Goal: Task Accomplishment & Management: Complete application form

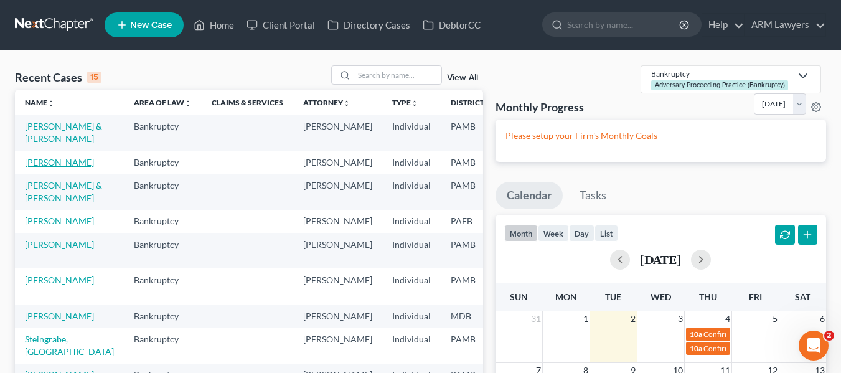
drag, startPoint x: 0, startPoint y: 0, endPoint x: 36, endPoint y: 186, distance: 189.6
click at [36, 167] on link "[PERSON_NAME]" at bounding box center [59, 162] width 69 height 11
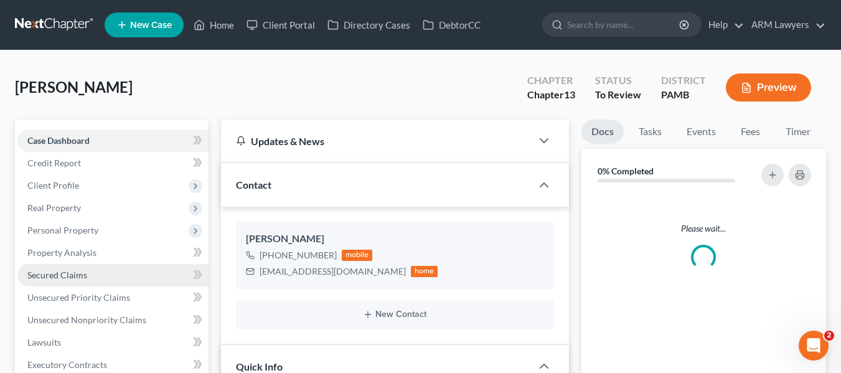
click at [65, 272] on span "Secured Claims" at bounding box center [57, 275] width 60 height 11
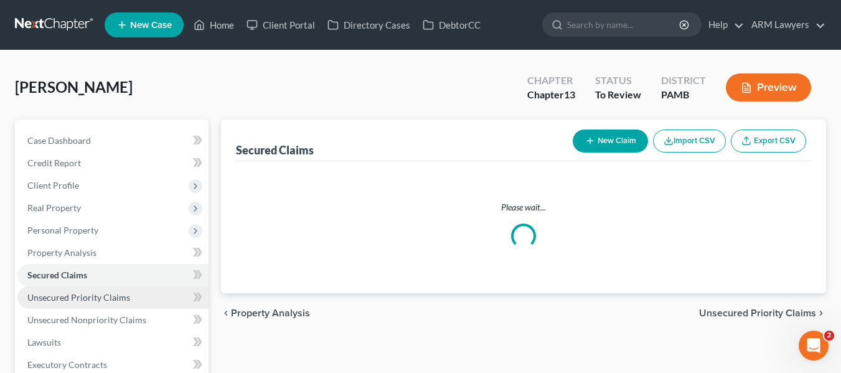
click at [57, 300] on span "Unsecured Priority Claims" at bounding box center [78, 297] width 103 height 11
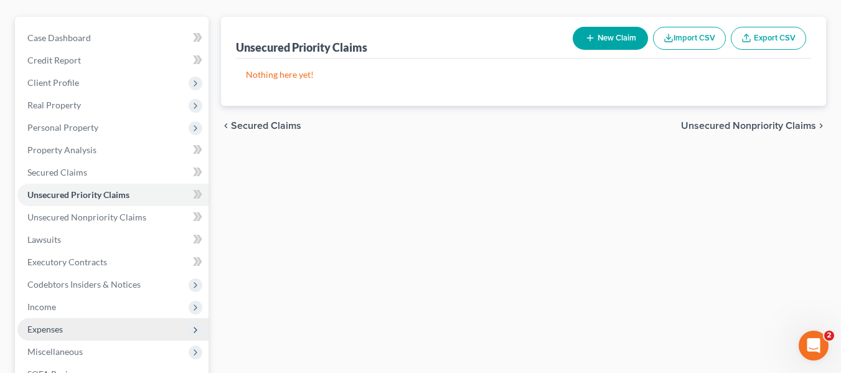
scroll to position [125, 0]
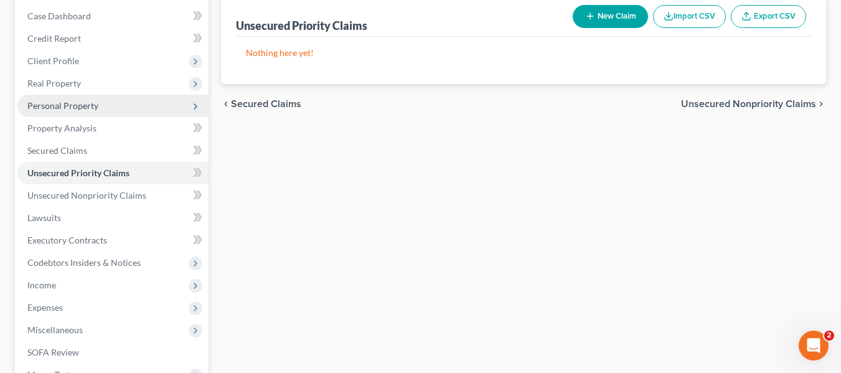
click at [80, 108] on span "Personal Property" at bounding box center [62, 105] width 71 height 11
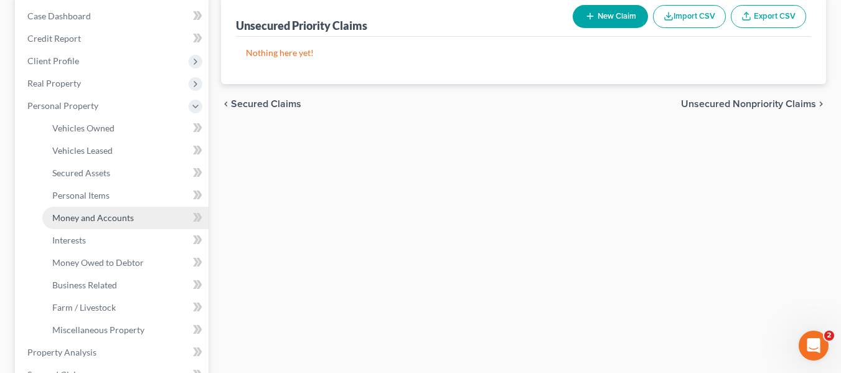
click at [71, 218] on span "Money and Accounts" at bounding box center [93, 217] width 82 height 11
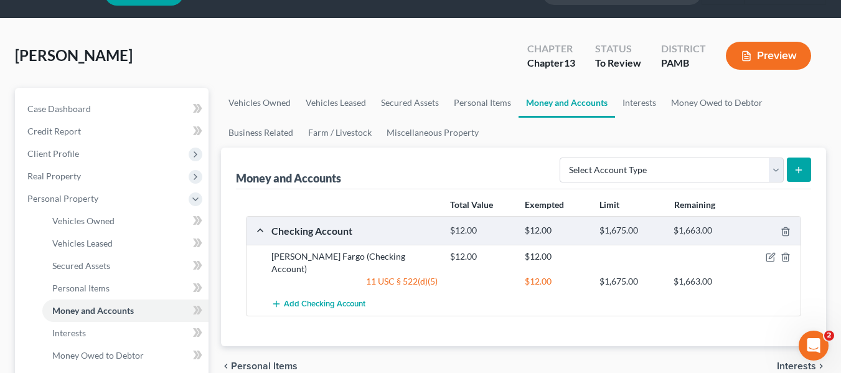
scroll to position [62, 0]
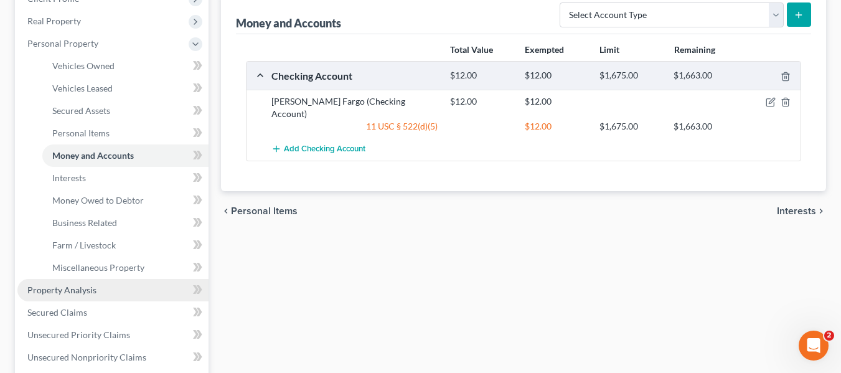
click at [95, 289] on span "Property Analysis" at bounding box center [61, 290] width 69 height 11
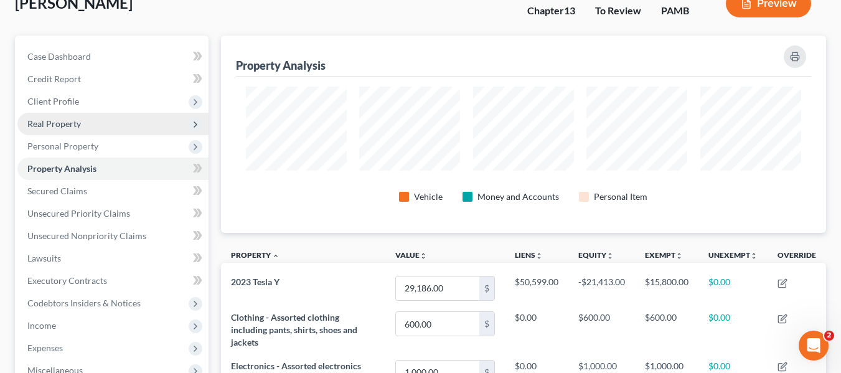
scroll to position [62, 0]
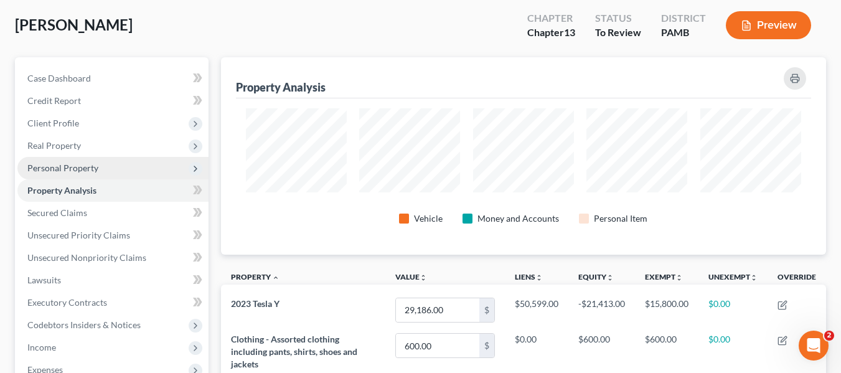
click at [56, 165] on span "Personal Property" at bounding box center [62, 168] width 71 height 11
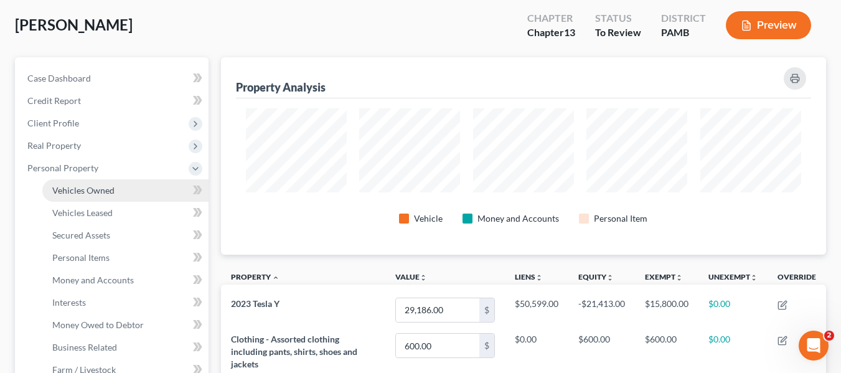
click at [75, 190] on span "Vehicles Owned" at bounding box center [83, 190] width 62 height 11
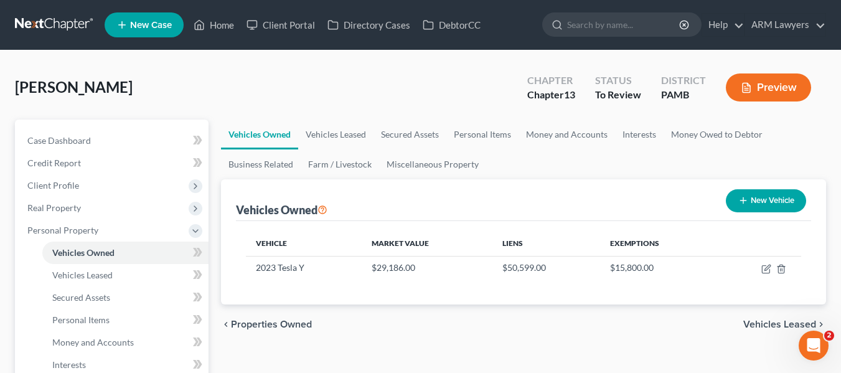
click at [49, 24] on link at bounding box center [55, 25] width 80 height 22
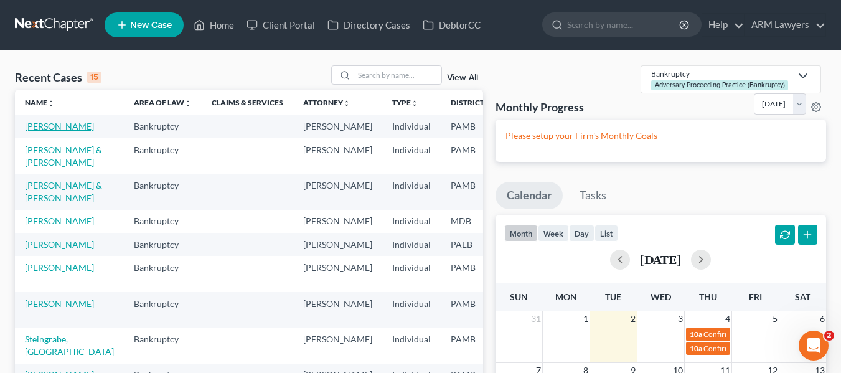
click at [35, 131] on link "[PERSON_NAME]" at bounding box center [59, 126] width 69 height 11
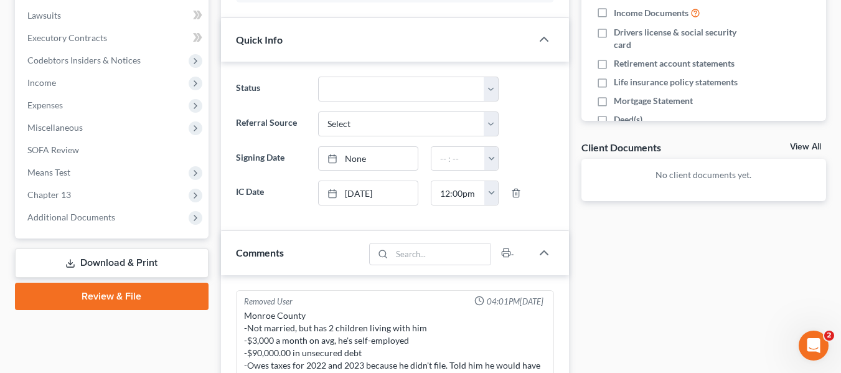
scroll to position [62, 0]
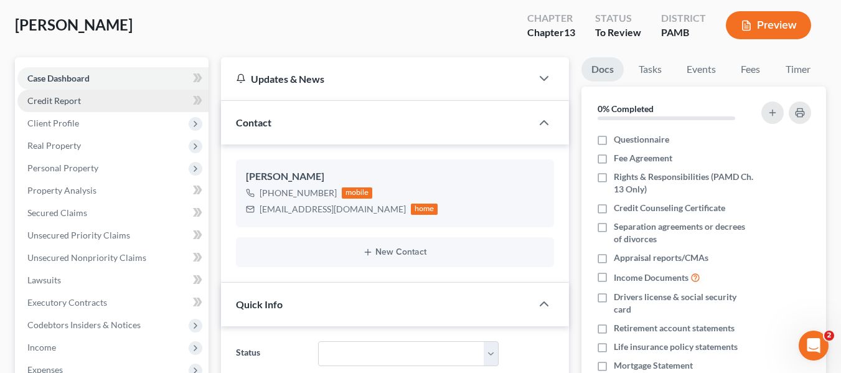
click at [102, 105] on link "Credit Report" at bounding box center [112, 101] width 191 height 22
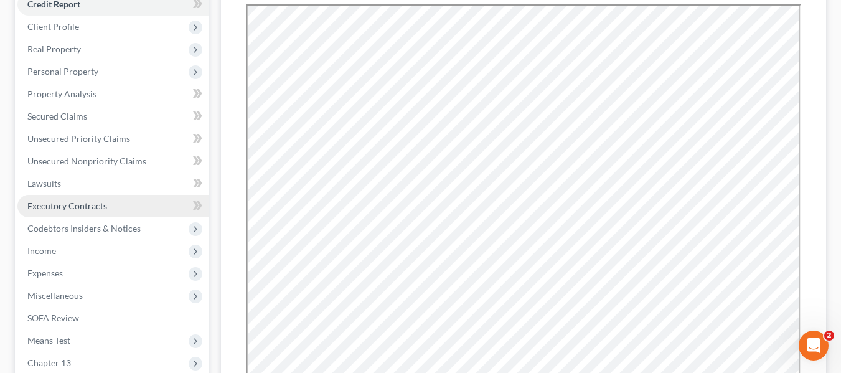
scroll to position [187, 0]
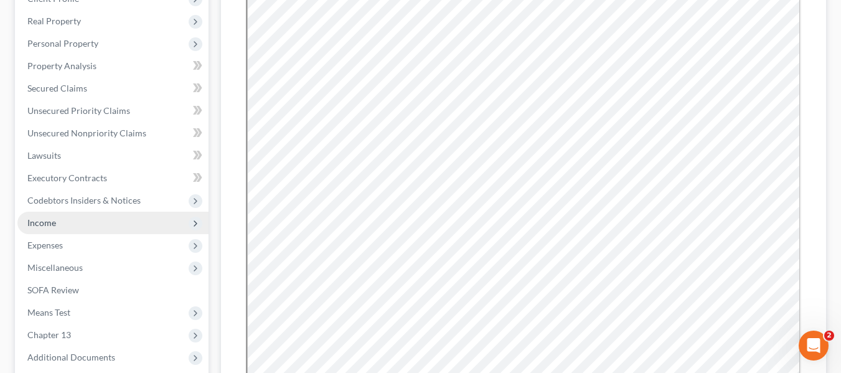
click at [85, 232] on span "Income" at bounding box center [112, 223] width 191 height 22
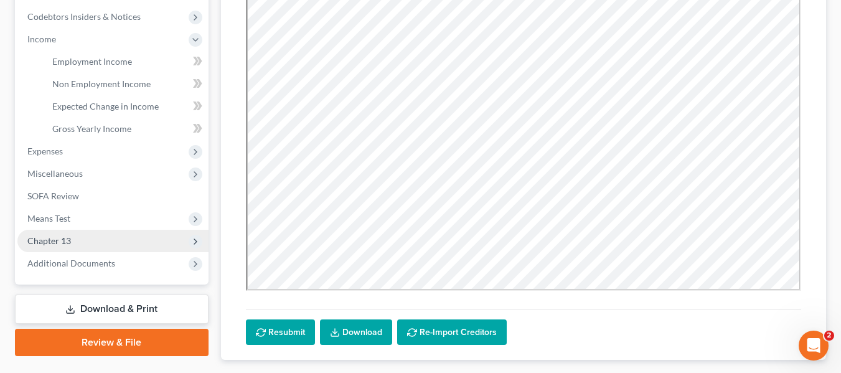
scroll to position [374, 0]
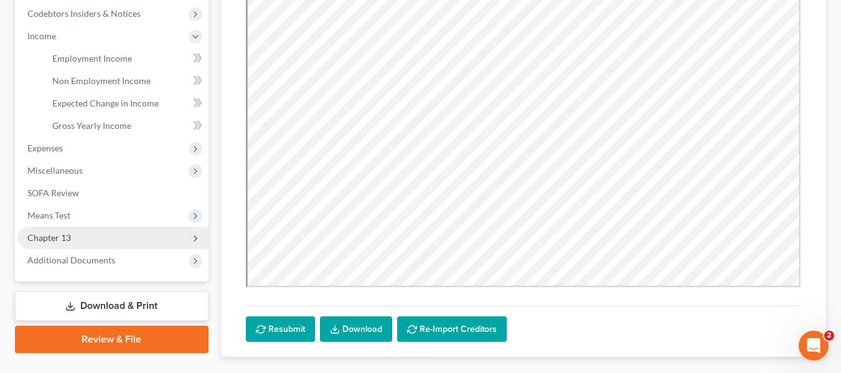
click at [86, 231] on span "Chapter 13" at bounding box center [112, 238] width 191 height 22
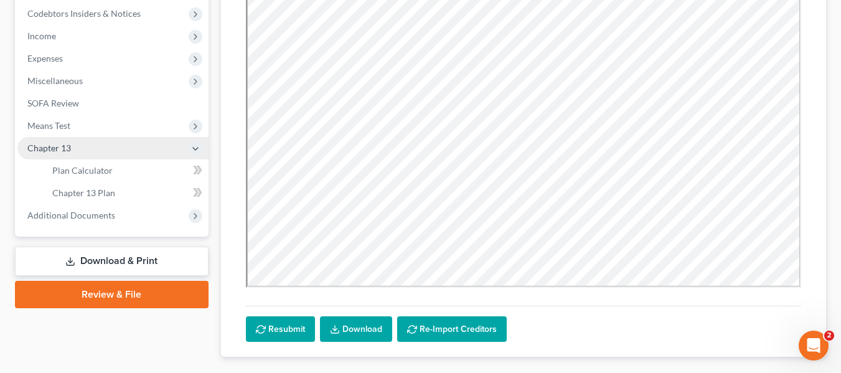
click at [70, 137] on span "Chapter 13" at bounding box center [112, 148] width 191 height 22
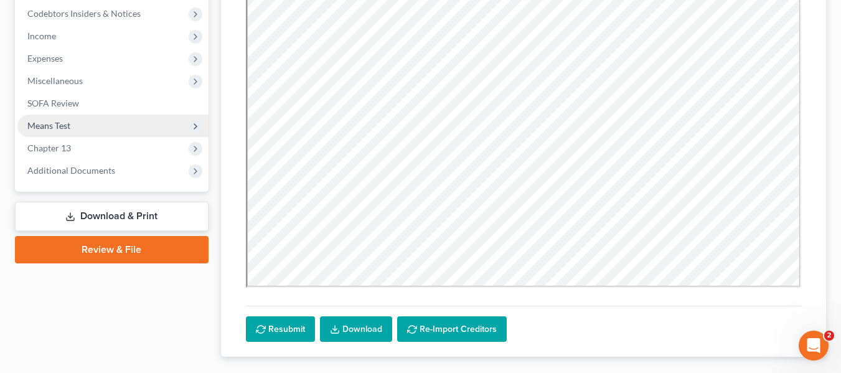
click at [70, 133] on span "Means Test" at bounding box center [112, 126] width 191 height 22
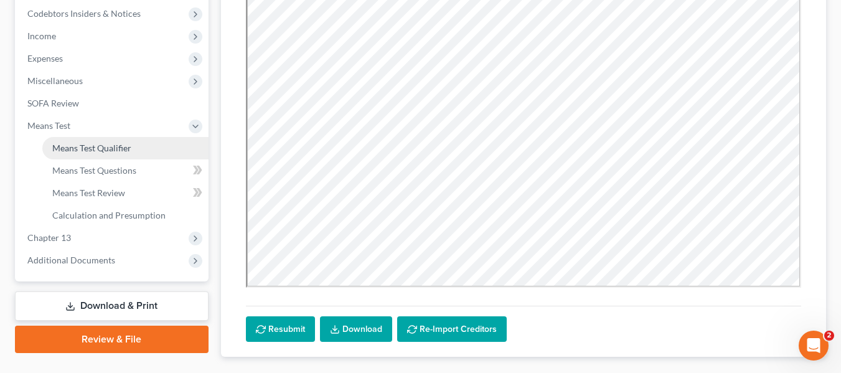
click at [79, 153] on link "Means Test Qualifier" at bounding box center [125, 148] width 166 height 22
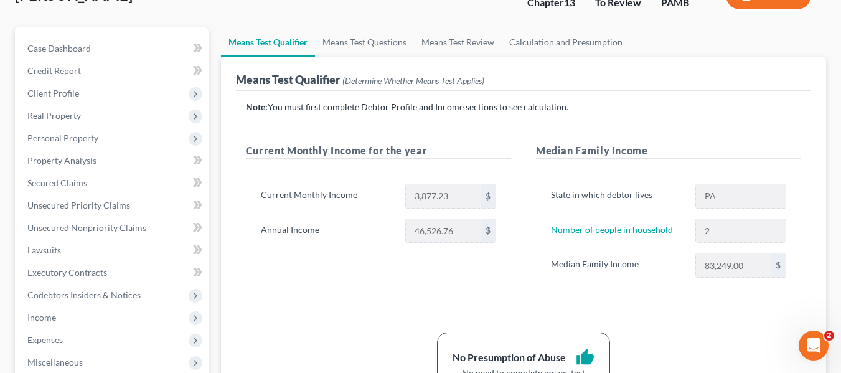
scroll to position [62, 0]
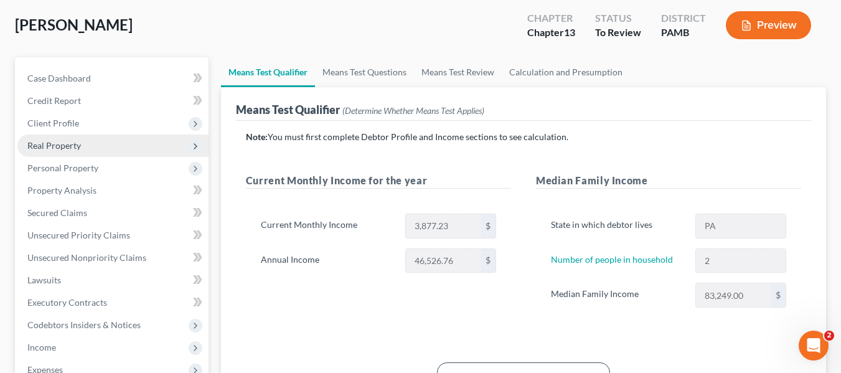
click at [67, 151] on span "Real Property" at bounding box center [112, 145] width 191 height 22
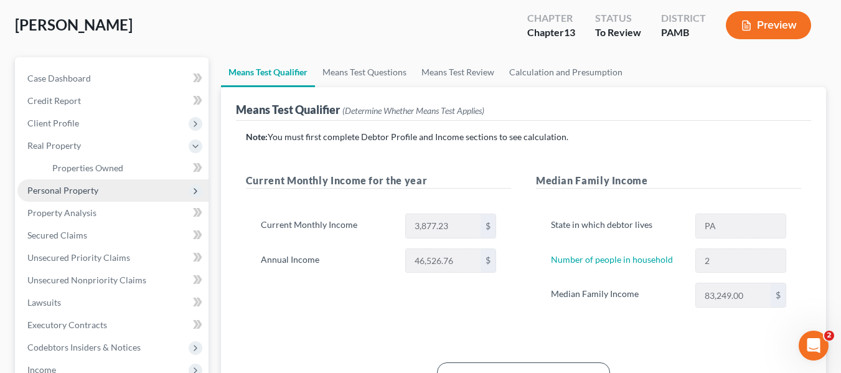
click at [70, 187] on span "Personal Property" at bounding box center [62, 190] width 71 height 11
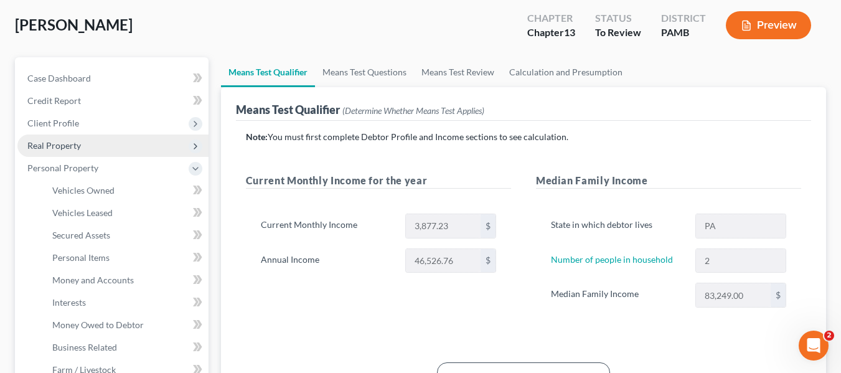
click at [54, 141] on span "Real Property" at bounding box center [54, 145] width 54 height 11
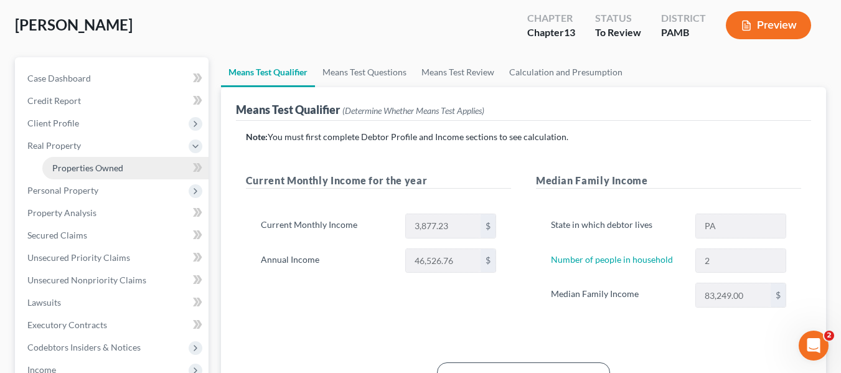
click at [64, 164] on span "Properties Owned" at bounding box center [87, 168] width 71 height 11
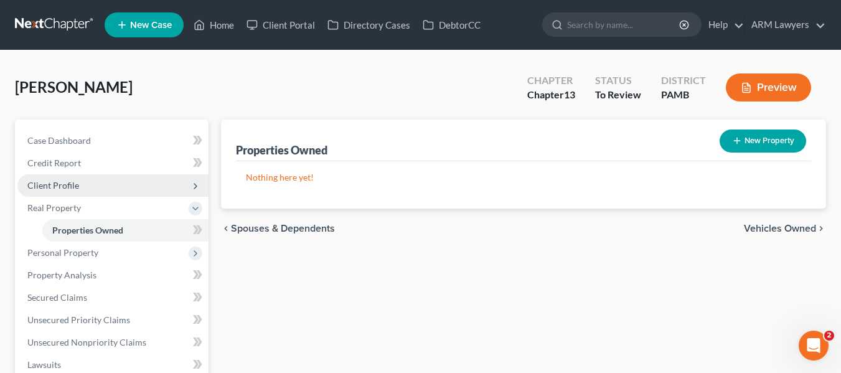
click at [126, 185] on span "Client Profile" at bounding box center [112, 185] width 191 height 22
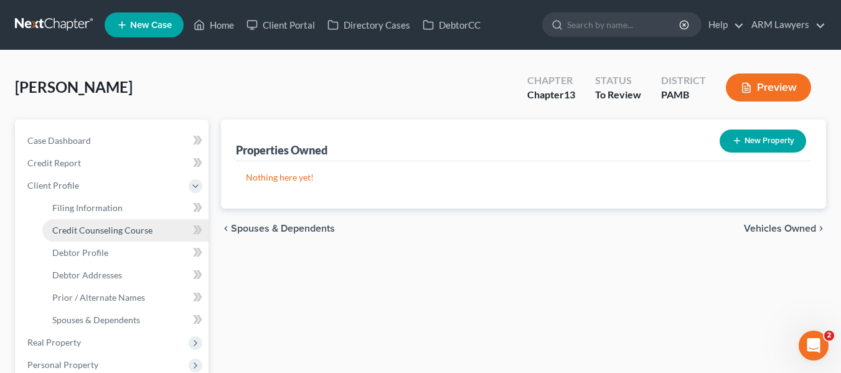
click at [134, 220] on link "Credit Counseling Course" at bounding box center [125, 230] width 166 height 22
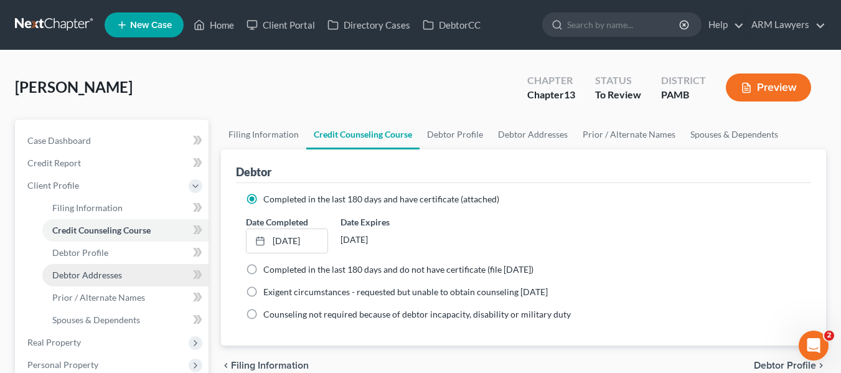
click at [111, 265] on link "Debtor Addresses" at bounding box center [125, 275] width 166 height 22
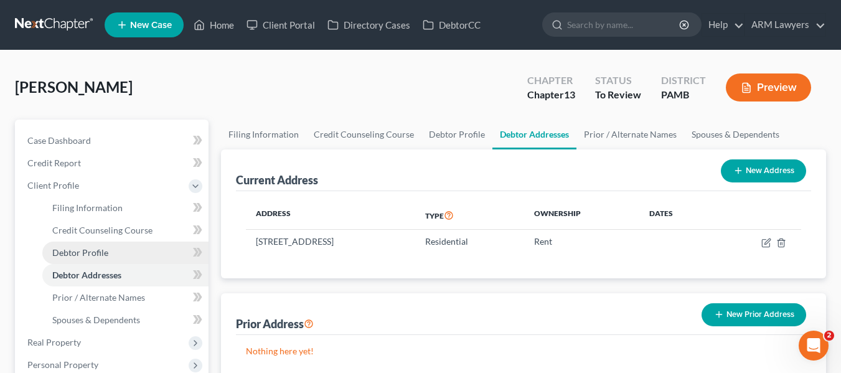
click at [114, 255] on link "Debtor Profile" at bounding box center [125, 253] width 166 height 22
select select "0"
select select "1"
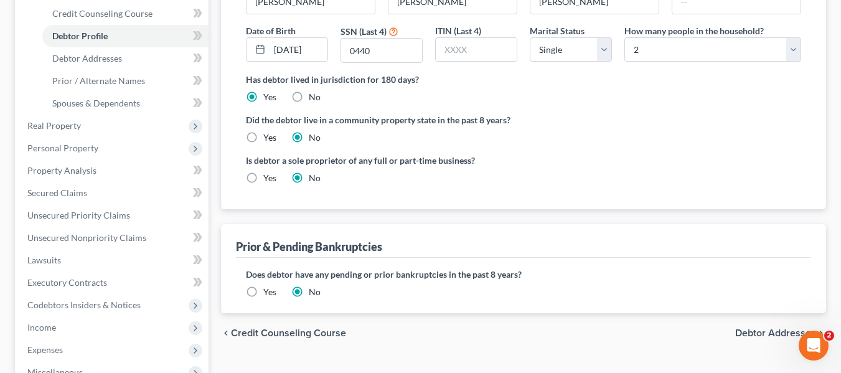
scroll to position [249, 0]
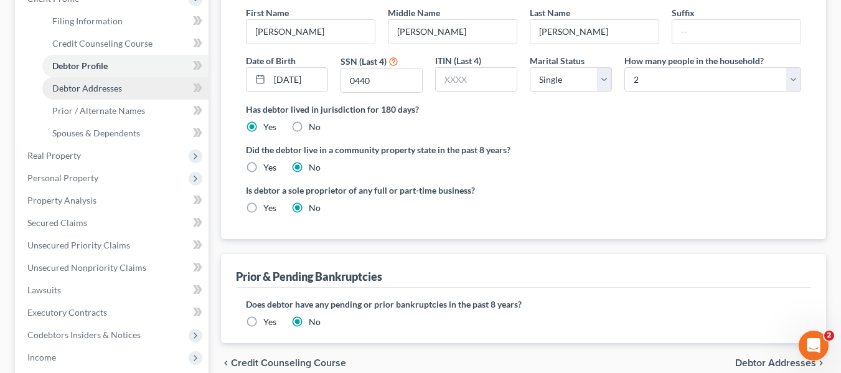
click at [88, 83] on span "Debtor Addresses" at bounding box center [87, 88] width 70 height 11
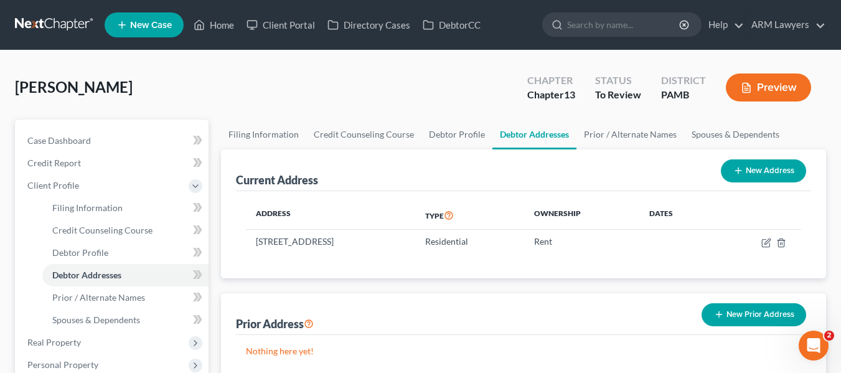
click at [753, 88] on button "Preview" at bounding box center [768, 87] width 85 height 28
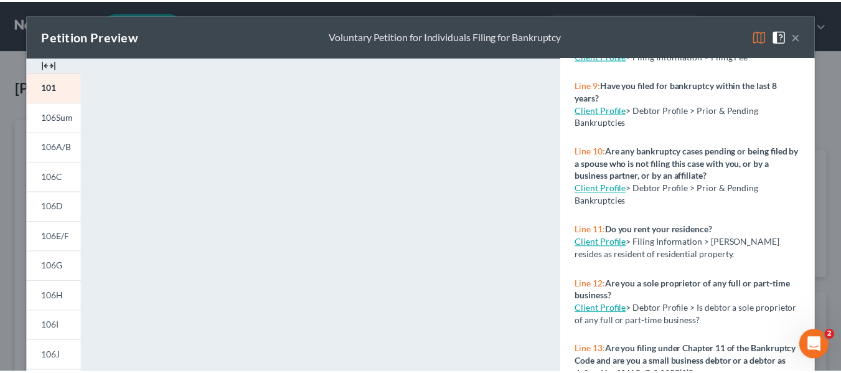
scroll to position [498, 0]
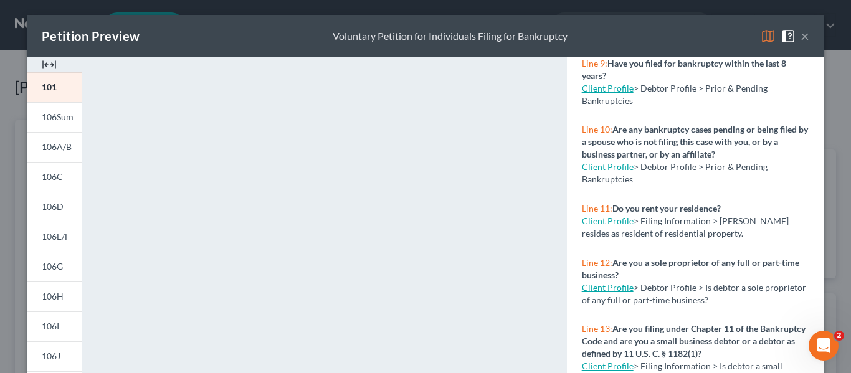
click at [803, 35] on button "×" at bounding box center [804, 36] width 9 height 15
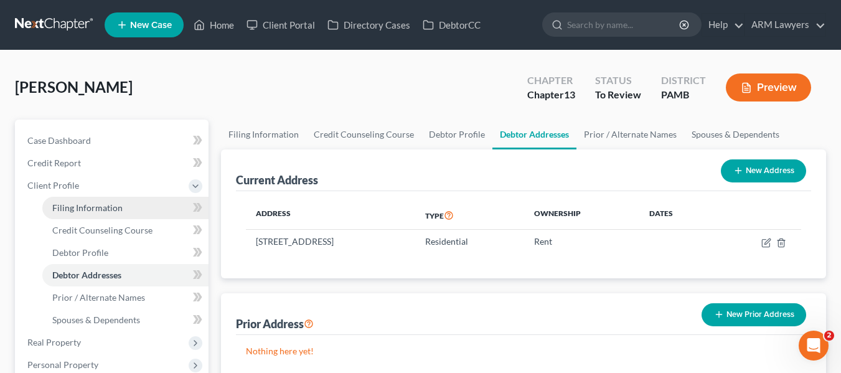
click at [98, 209] on span "Filing Information" at bounding box center [87, 207] width 70 height 11
select select "1"
select select "0"
select select "3"
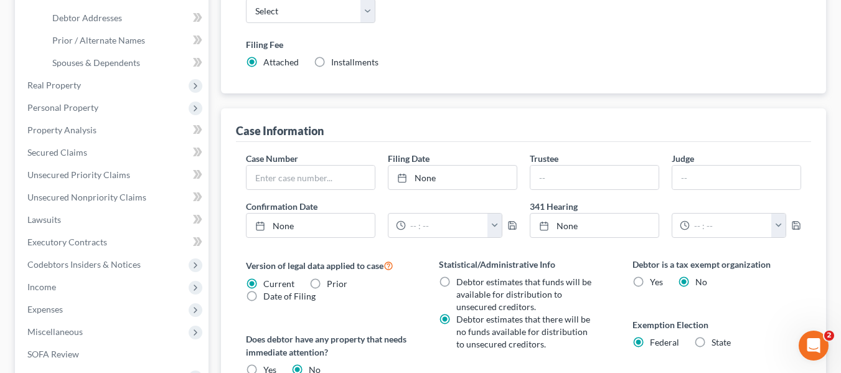
scroll to position [249, 0]
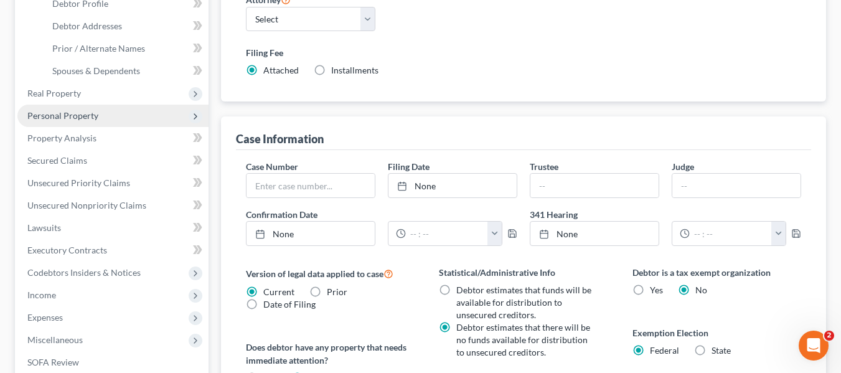
click at [68, 121] on span "Personal Property" at bounding box center [112, 116] width 191 height 22
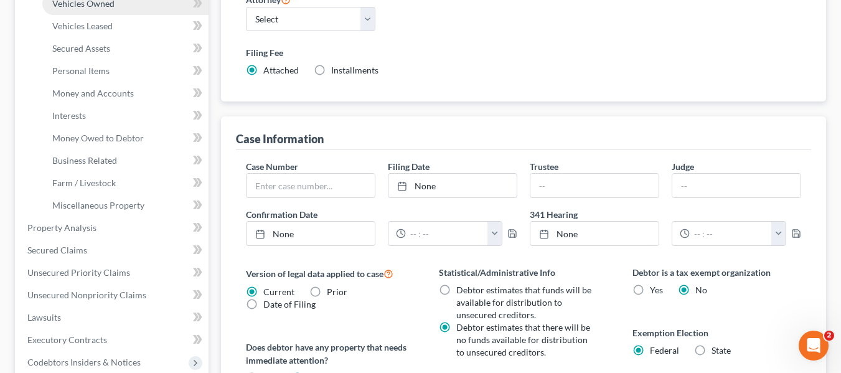
click at [85, 1] on span "Vehicles Owned" at bounding box center [83, 3] width 62 height 11
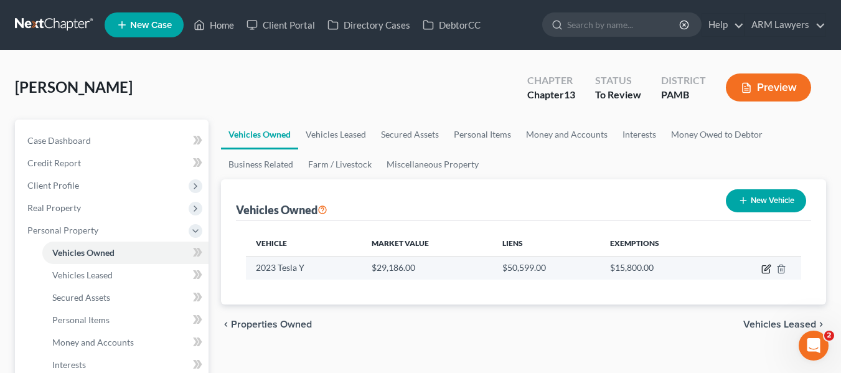
click at [762, 270] on icon "button" at bounding box center [765, 269] width 7 height 7
select select "0"
select select "3"
select select "2"
select select "0"
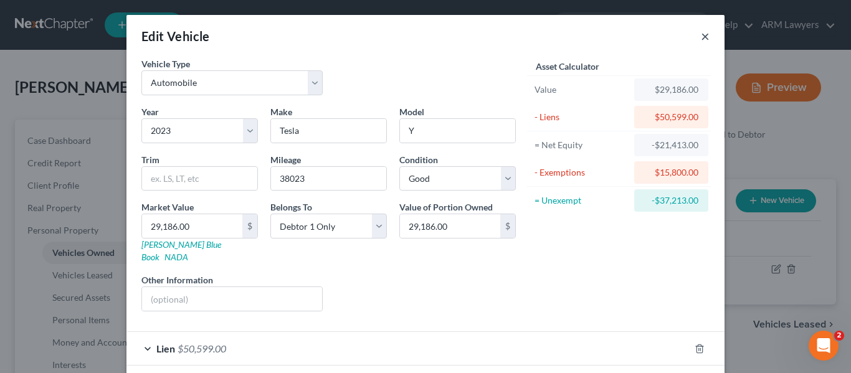
click at [704, 36] on button "×" at bounding box center [704, 36] width 9 height 15
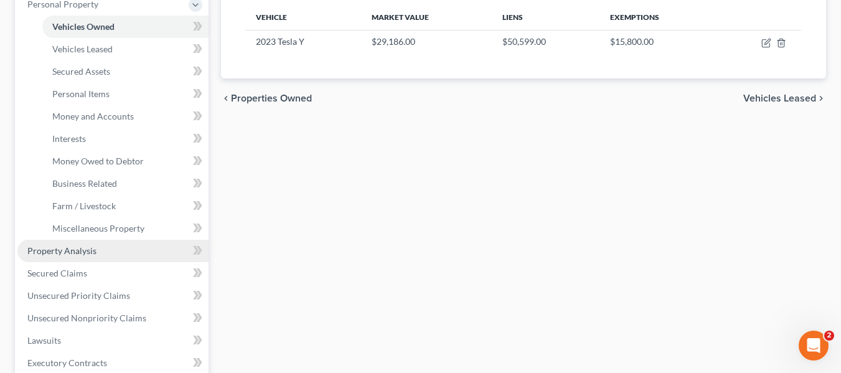
scroll to position [249, 0]
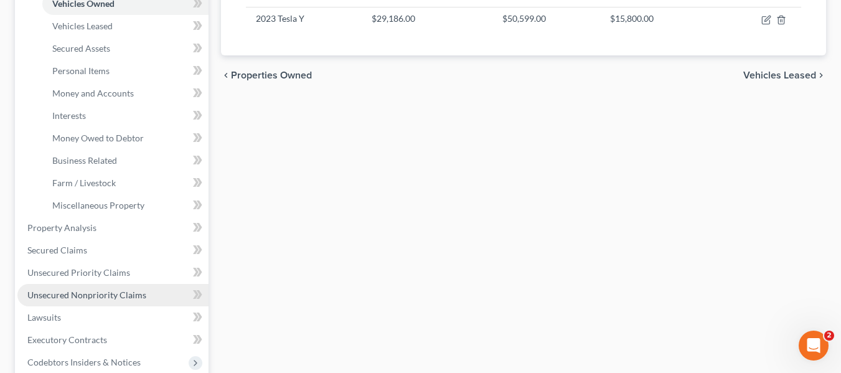
click at [61, 298] on span "Unsecured Nonpriority Claims" at bounding box center [86, 295] width 119 height 11
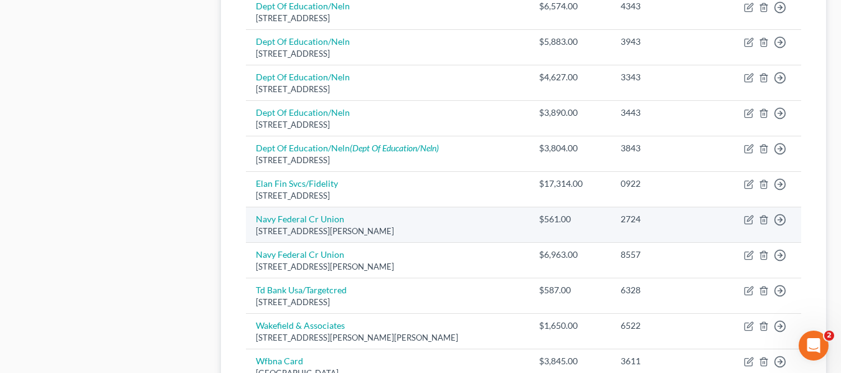
scroll to position [685, 0]
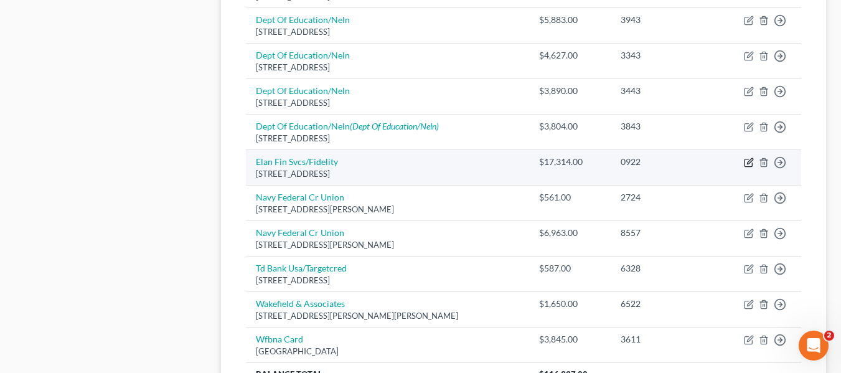
click at [748, 163] on icon "button" at bounding box center [750, 162] width 6 height 6
select select "29"
select select "0"
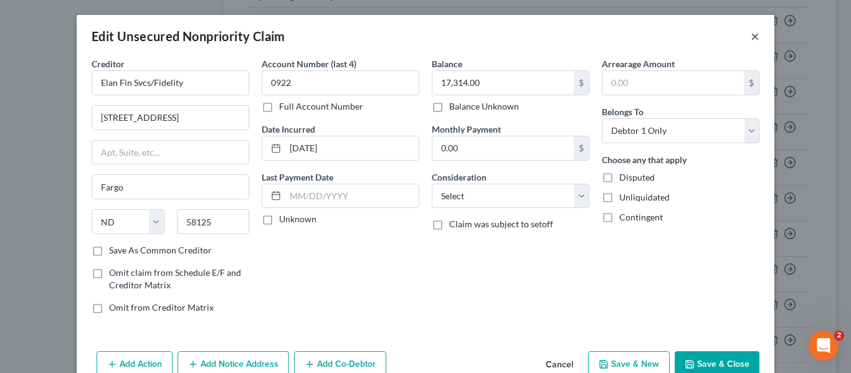
click at [750, 37] on button "×" at bounding box center [754, 36] width 9 height 15
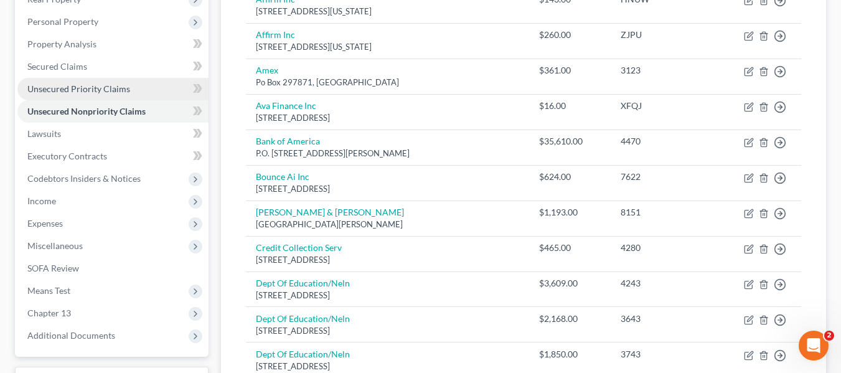
scroll to position [187, 0]
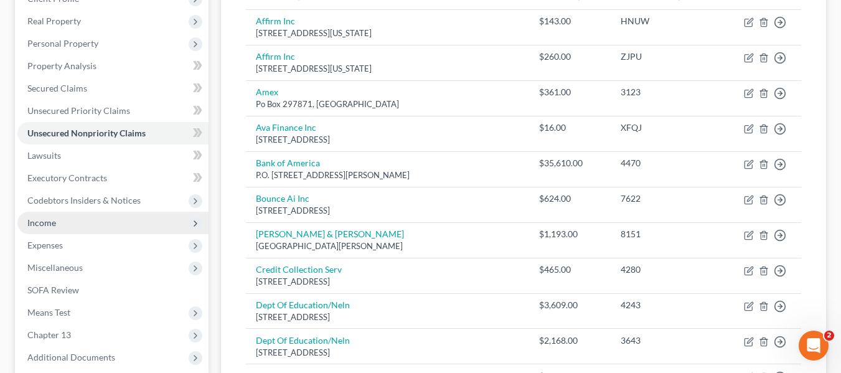
click at [93, 219] on span "Income" at bounding box center [112, 223] width 191 height 22
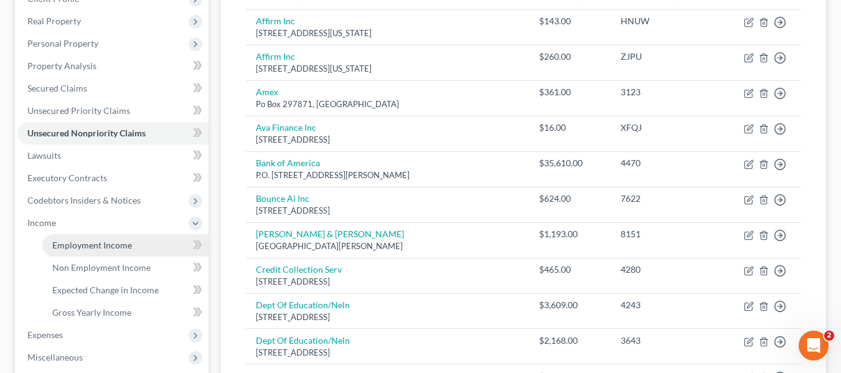
click at [101, 247] on span "Employment Income" at bounding box center [92, 245] width 80 height 11
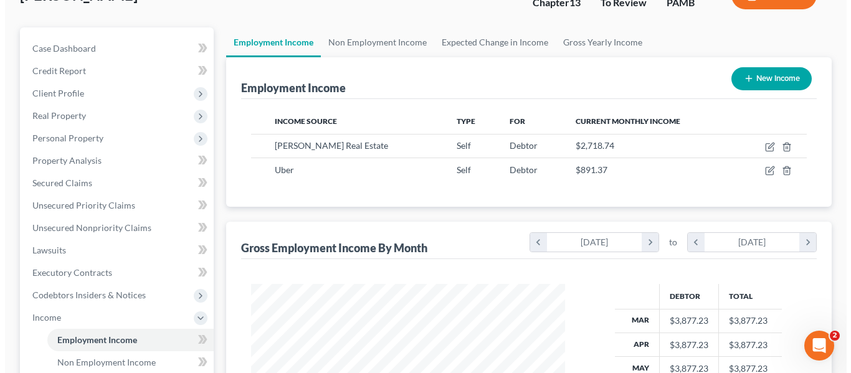
scroll to position [62, 0]
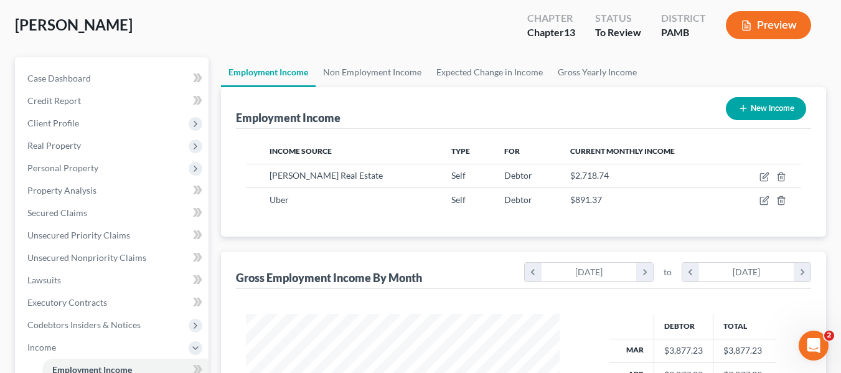
click at [760, 17] on button "Preview" at bounding box center [768, 25] width 85 height 28
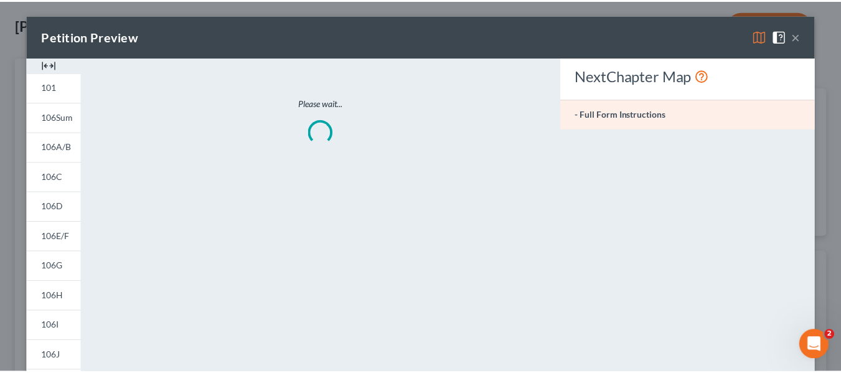
scroll to position [224, 343]
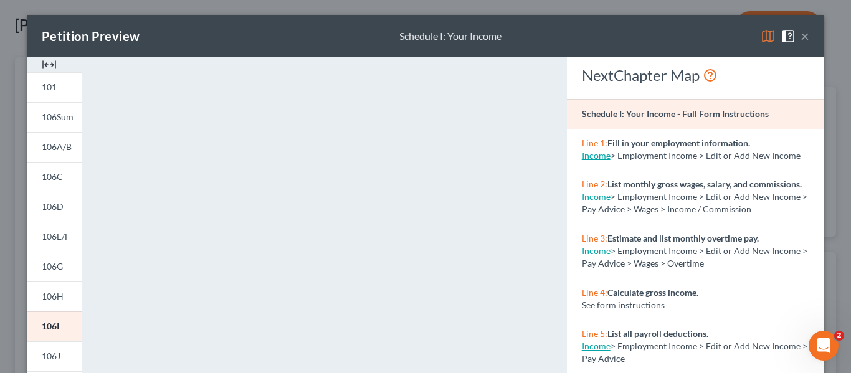
click at [801, 34] on button "×" at bounding box center [804, 36] width 9 height 15
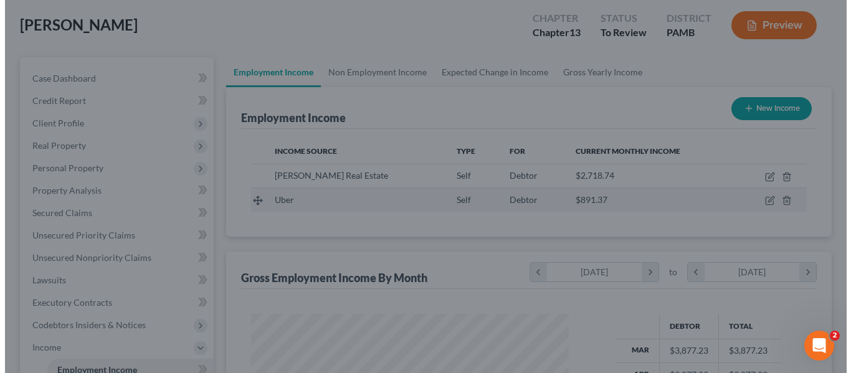
scroll to position [622403, 622287]
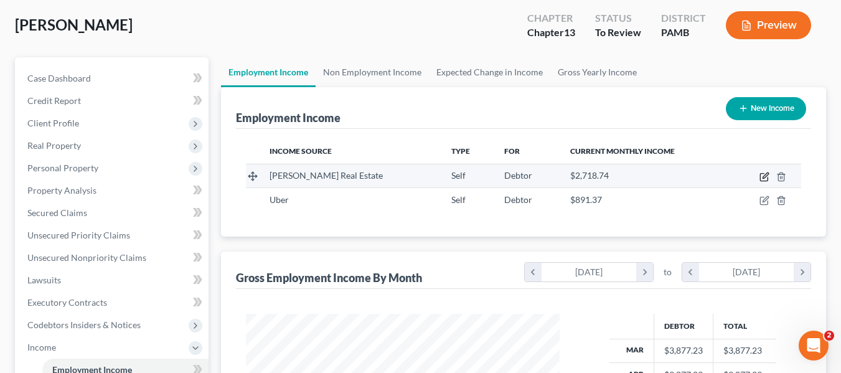
click at [761, 179] on icon "button" at bounding box center [763, 177] width 7 height 7
select select "1"
select select "39"
select select "0"
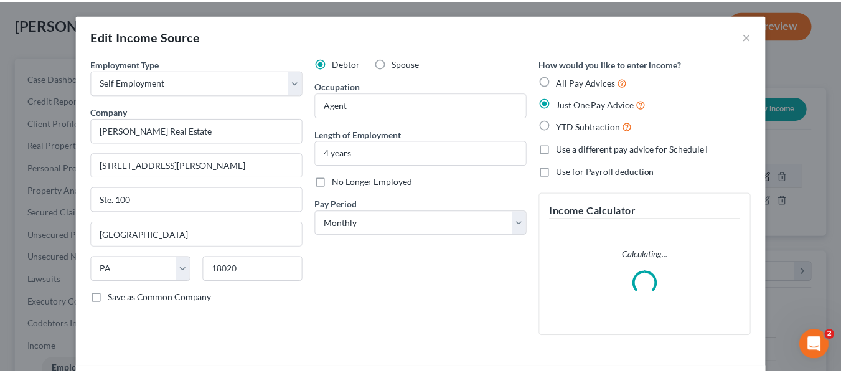
scroll to position [224, 343]
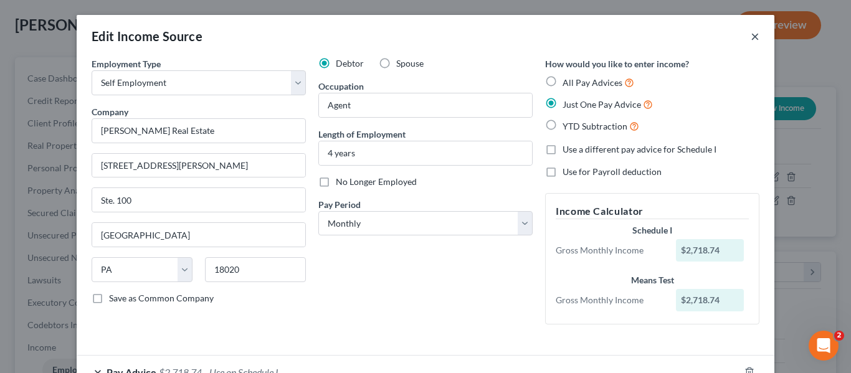
click at [750, 35] on button "×" at bounding box center [754, 36] width 9 height 15
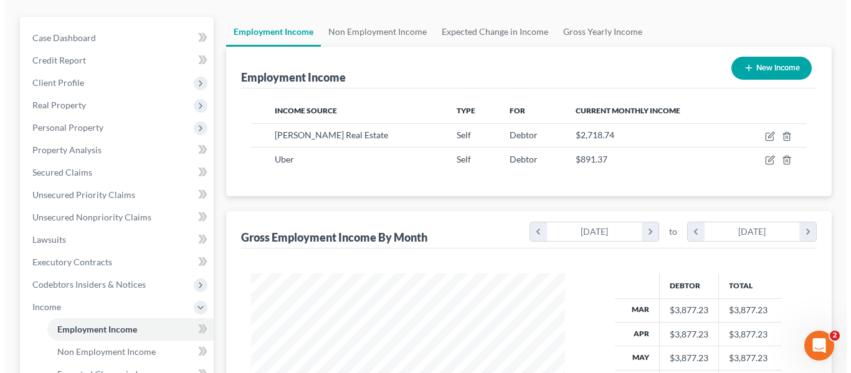
scroll to position [125, 0]
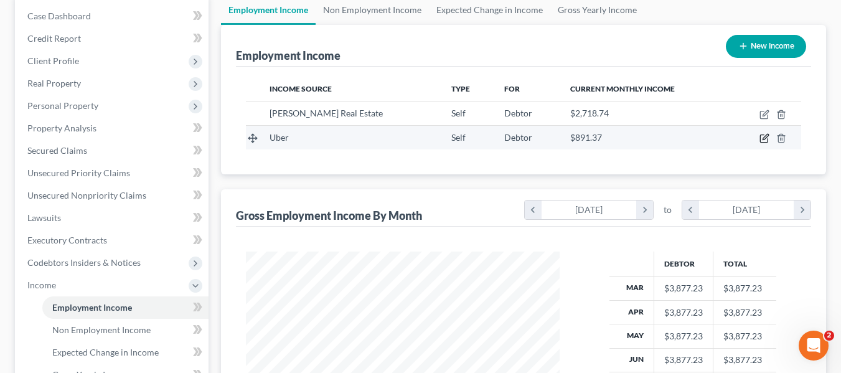
click at [762, 136] on icon "button" at bounding box center [765, 138] width 10 height 10
select select "1"
select select "4"
select select "0"
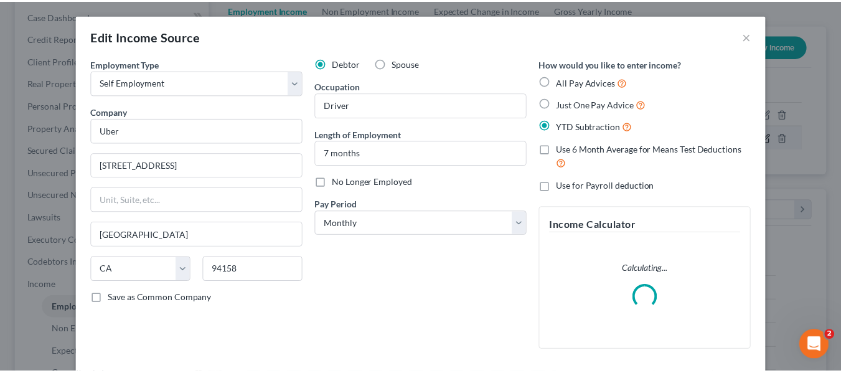
scroll to position [224, 343]
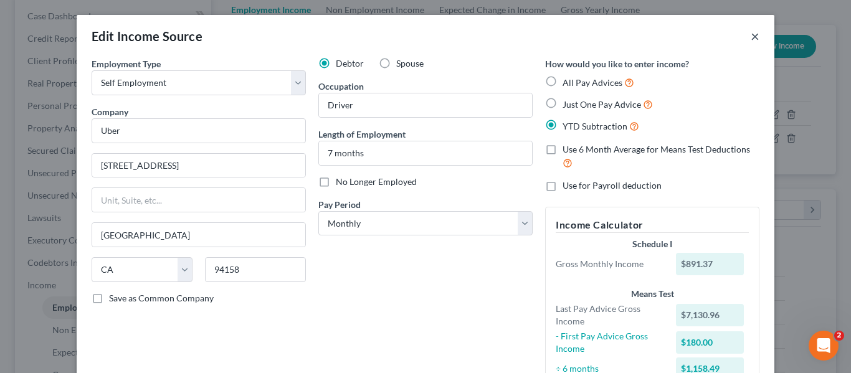
click at [750, 40] on button "×" at bounding box center [754, 36] width 9 height 15
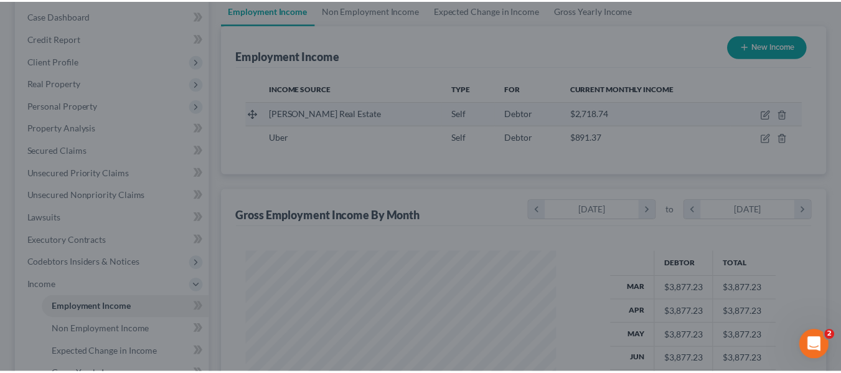
scroll to position [224, 339]
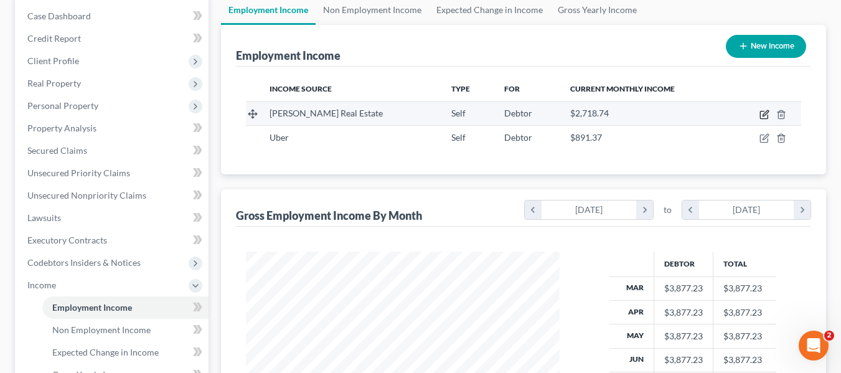
click at [762, 115] on icon "button" at bounding box center [765, 115] width 10 height 10
select select "1"
select select "39"
select select "0"
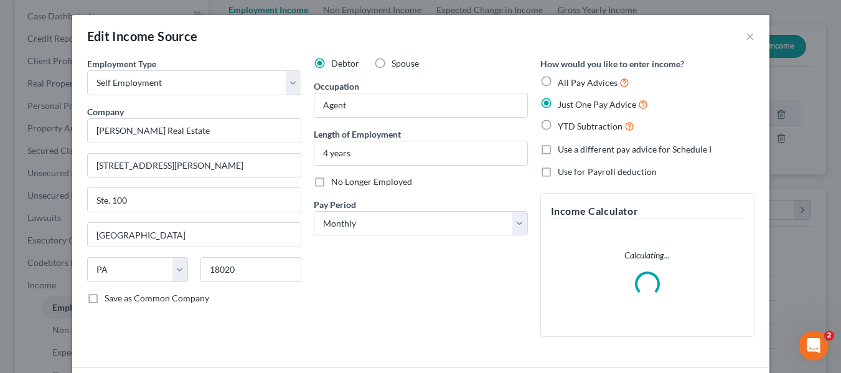
scroll to position [224, 343]
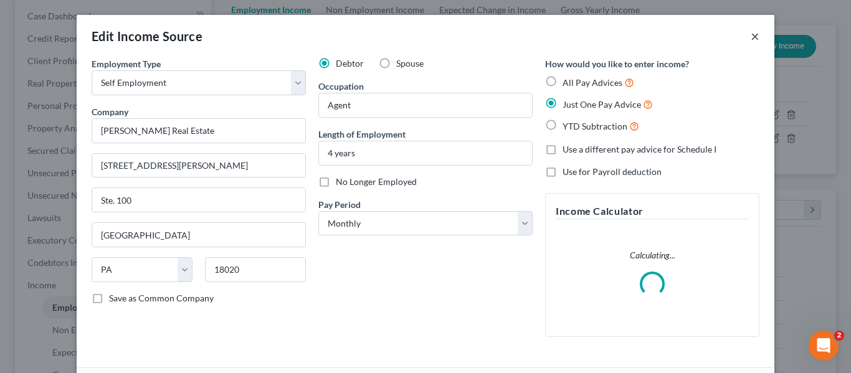
click at [752, 36] on button "×" at bounding box center [754, 36] width 9 height 15
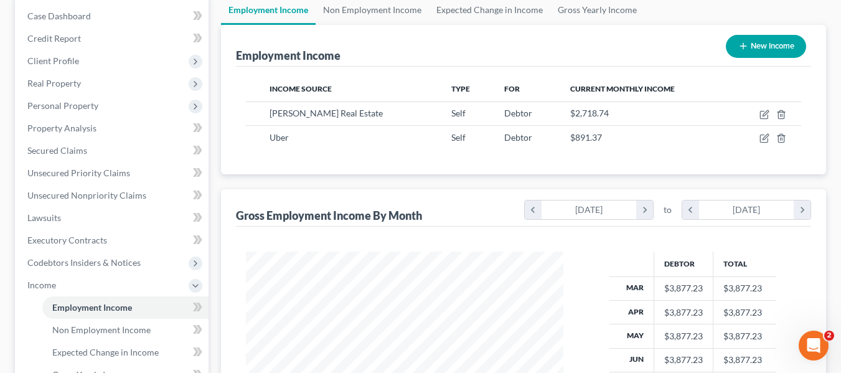
scroll to position [622403, 622287]
